Goal: Task Accomplishment & Management: Complete application form

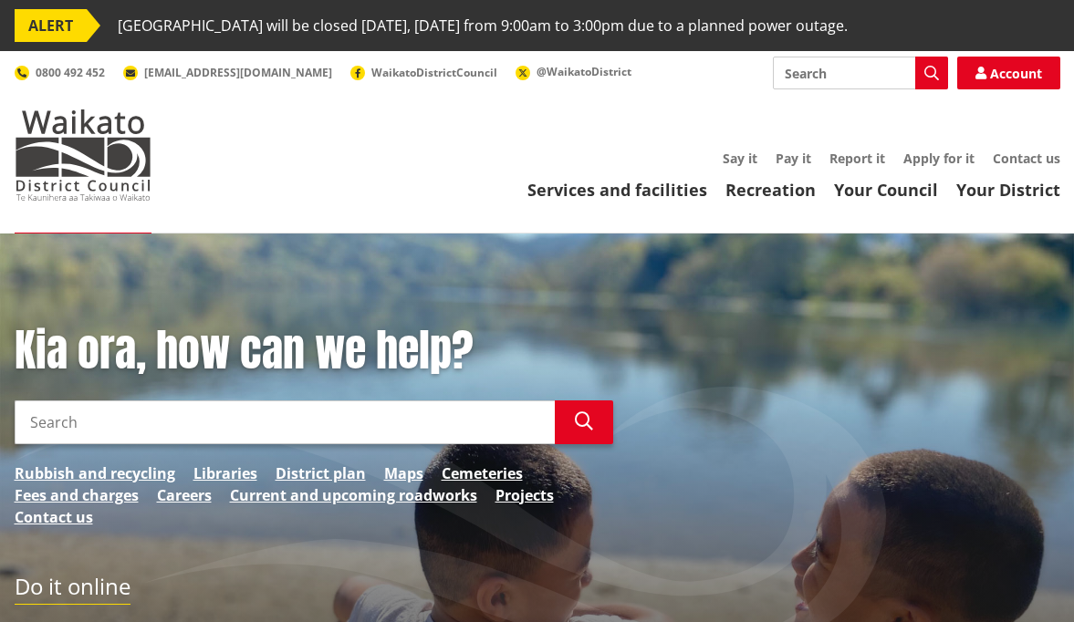
click at [867, 76] on input "Search" at bounding box center [860, 73] width 175 height 33
type input "LIM report"
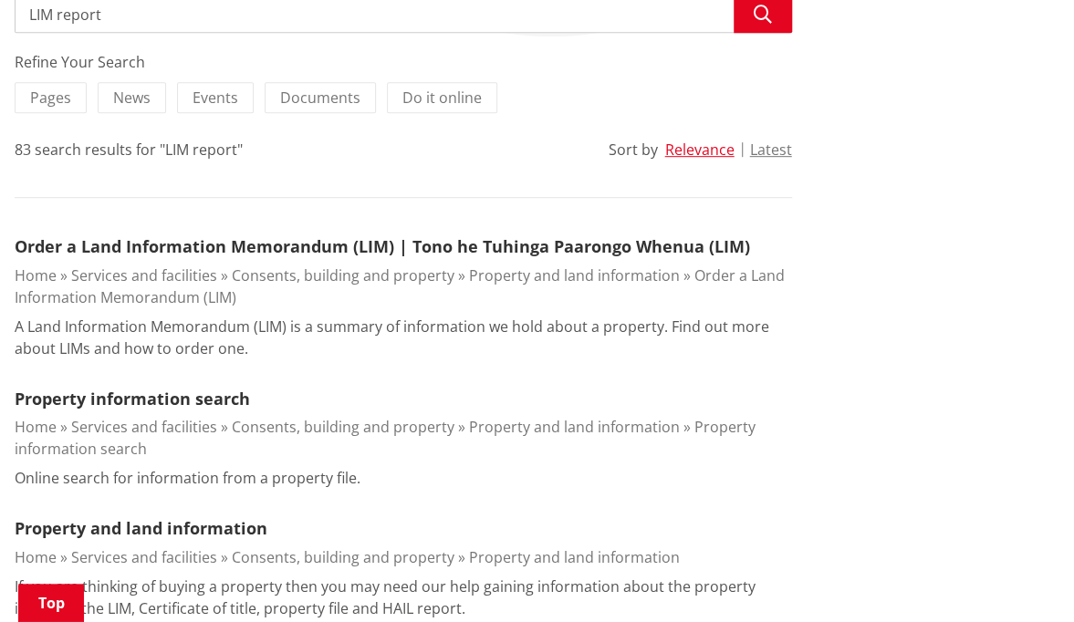
scroll to position [425, 0]
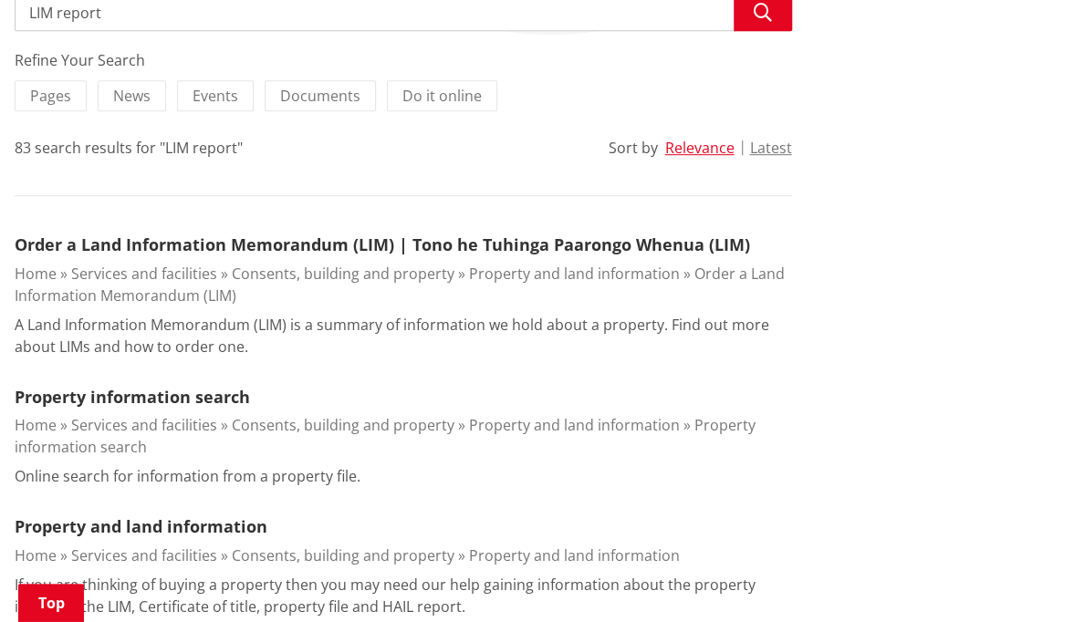
click at [472, 280] on link "Property and land information" at bounding box center [574, 274] width 211 height 20
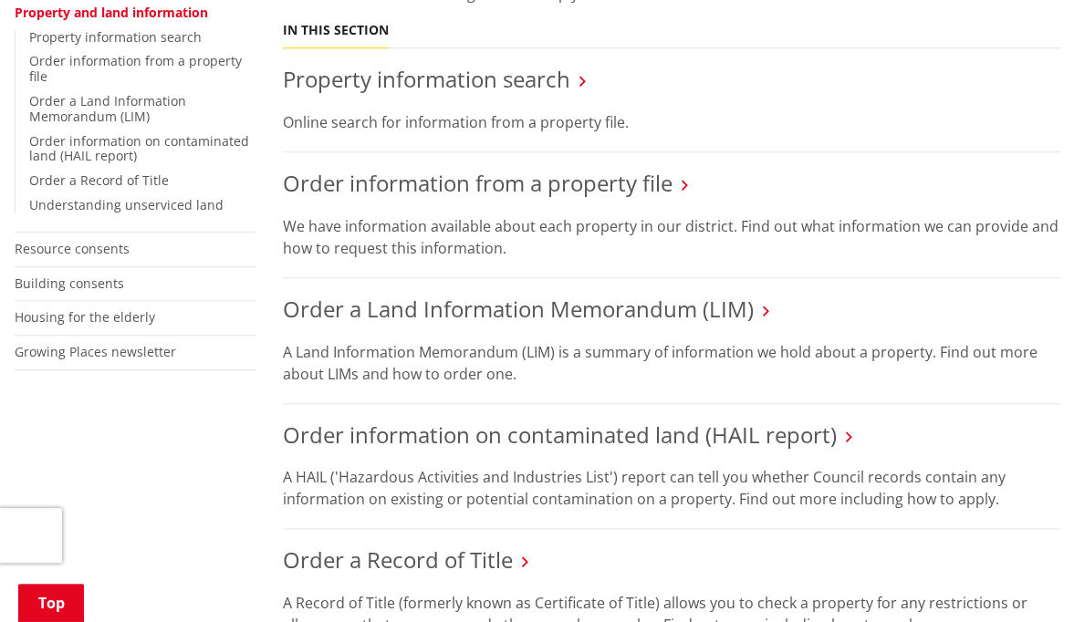
scroll to position [523, 0]
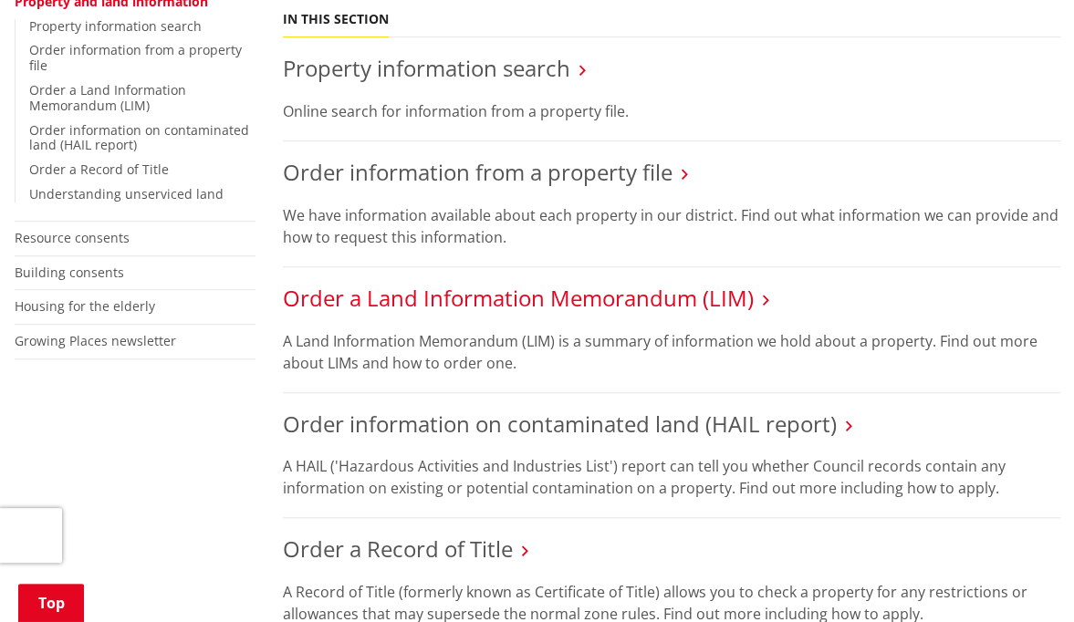
click at [663, 283] on link "Order a Land Information Memorandum (LIM)" at bounding box center [518, 298] width 471 height 30
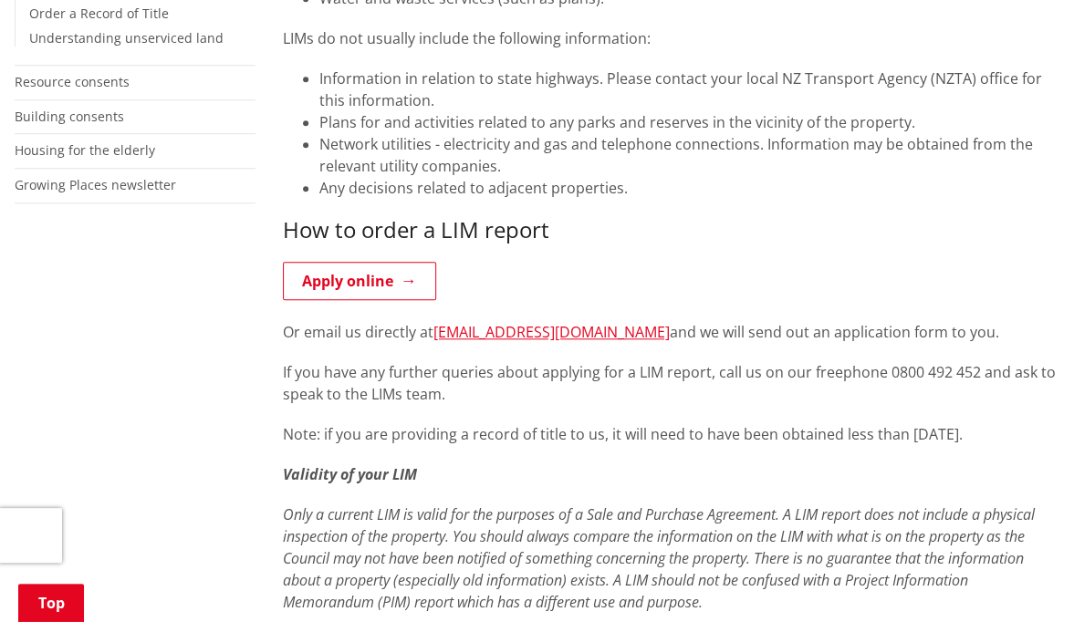
scroll to position [666, 0]
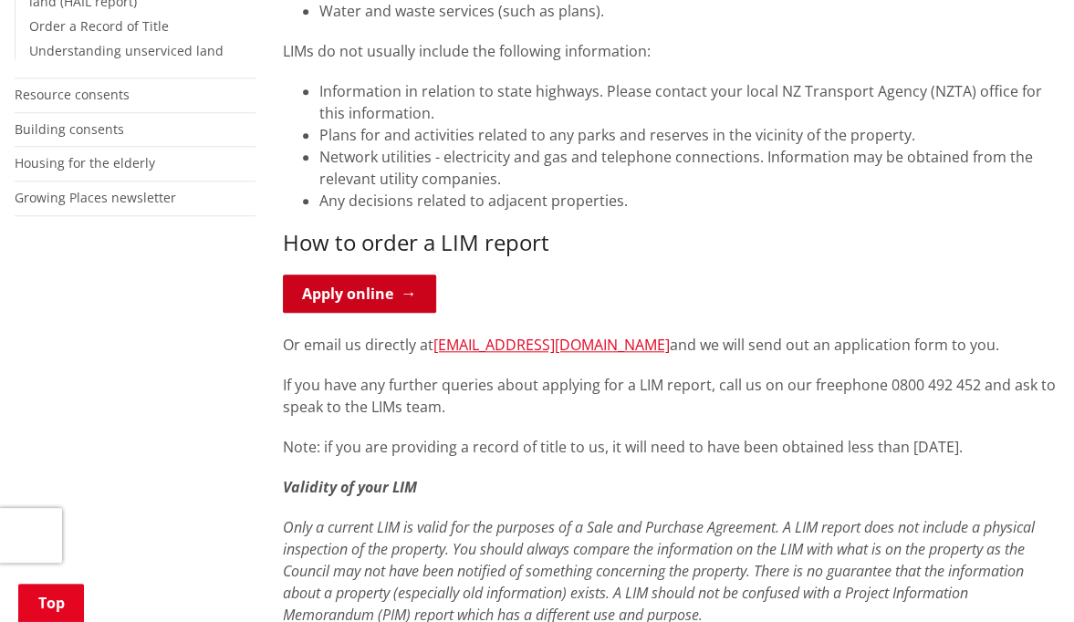
click at [378, 307] on link "Apply online" at bounding box center [359, 294] width 153 height 38
